Goal: Complete application form: Complete application form

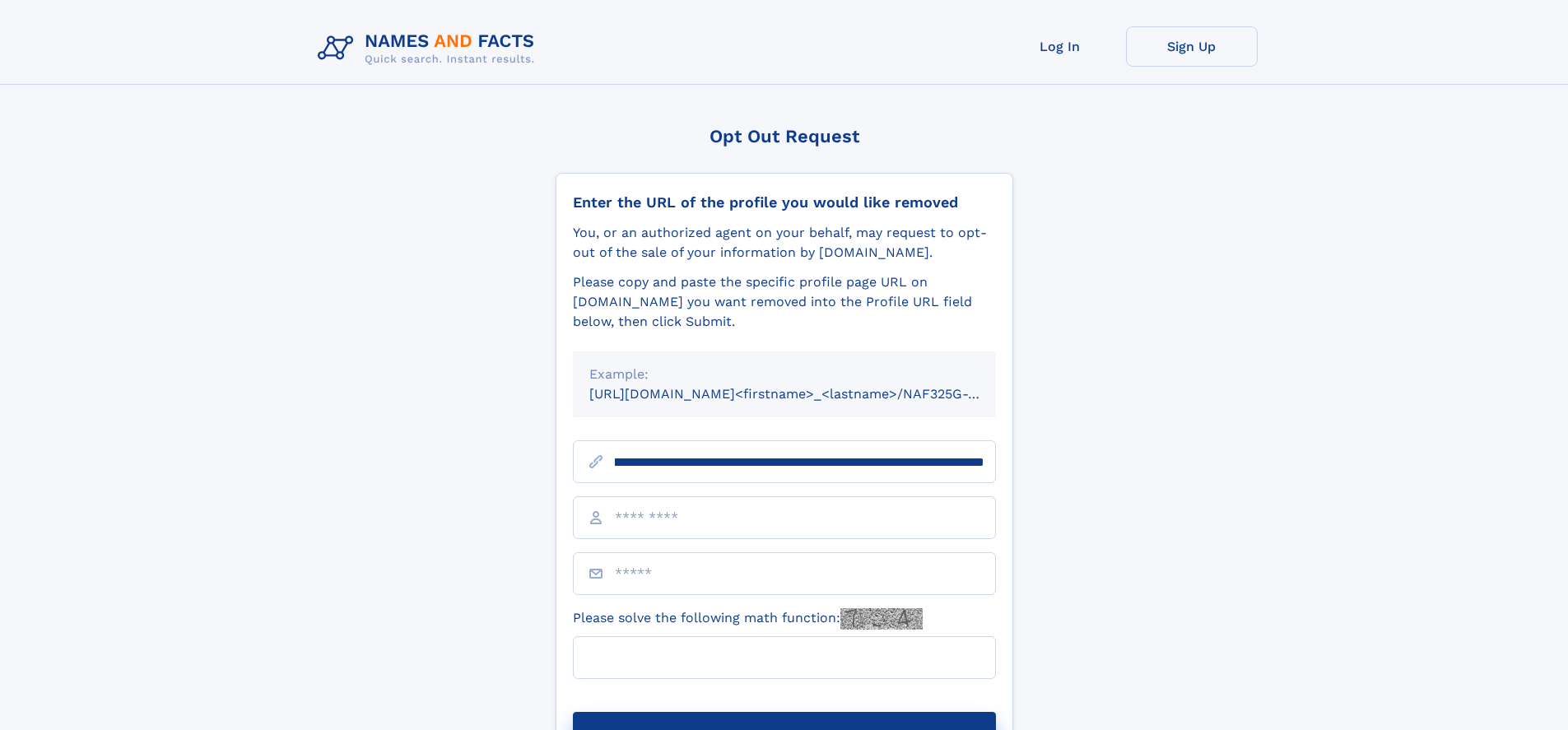
scroll to position [0, 191]
type input "**********"
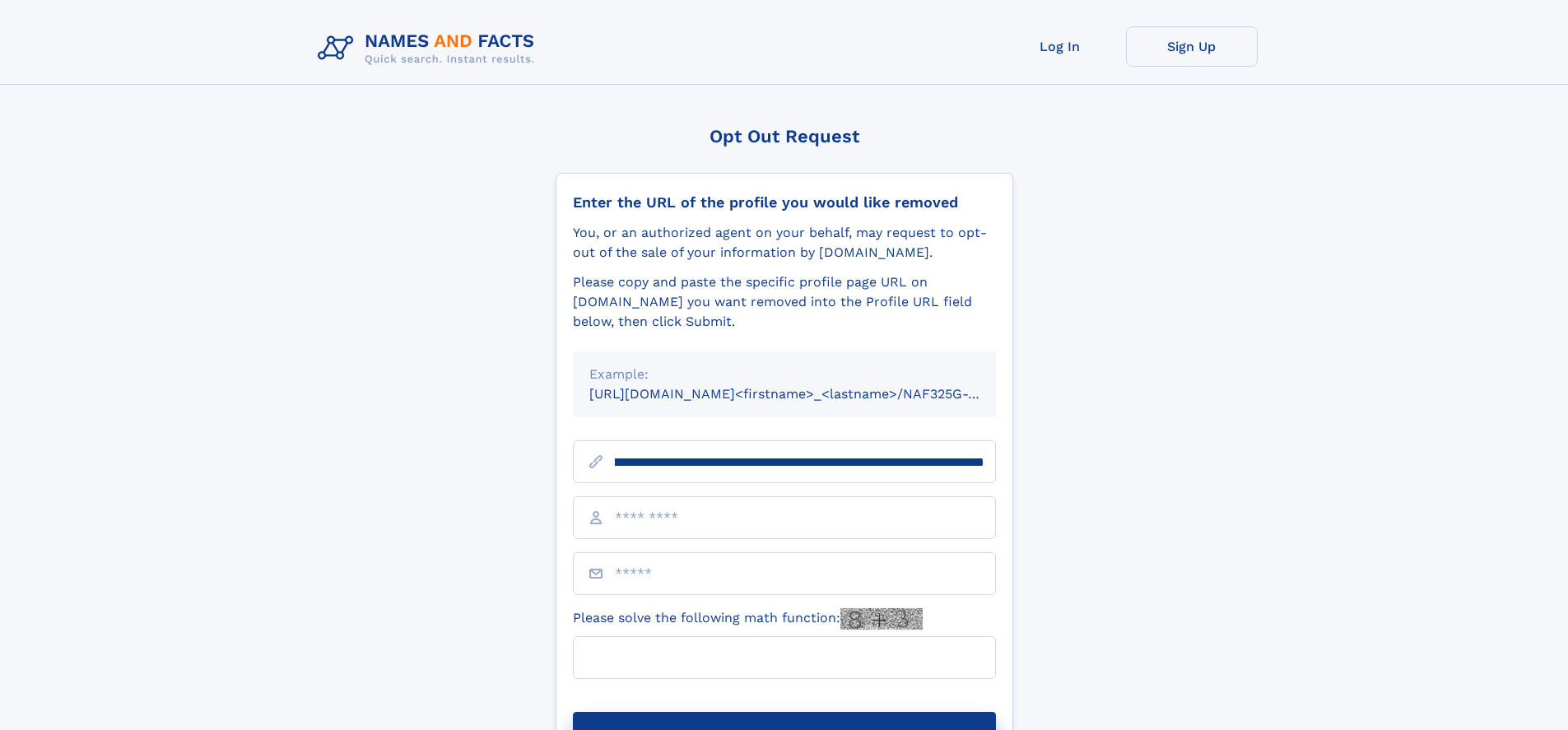
scroll to position [0, 191]
type input "**********"
